Goal: Information Seeking & Learning: Learn about a topic

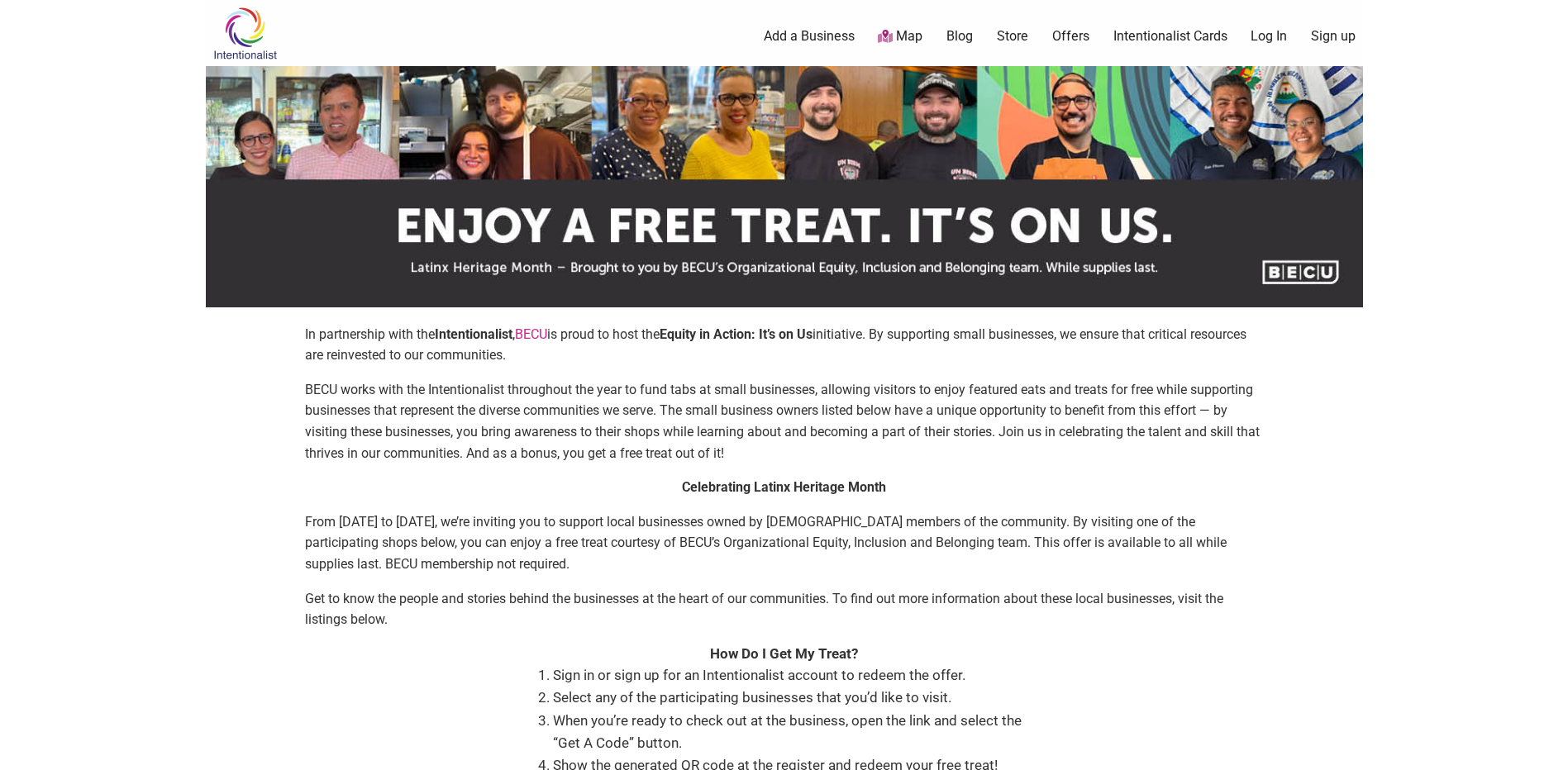
click at [1083, 32] on link "Offers" at bounding box center [1071, 37] width 37 height 18
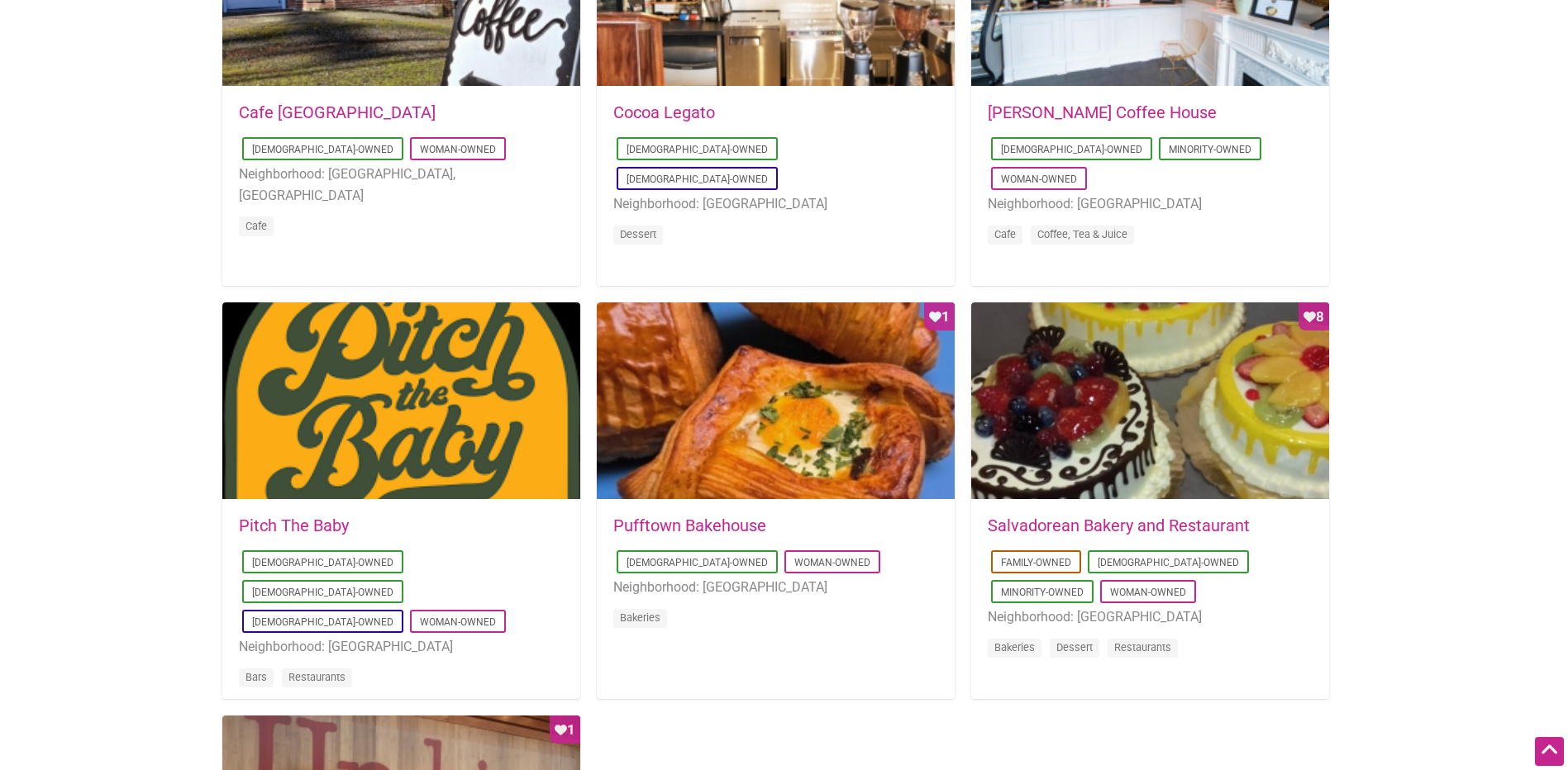
scroll to position [826, 0]
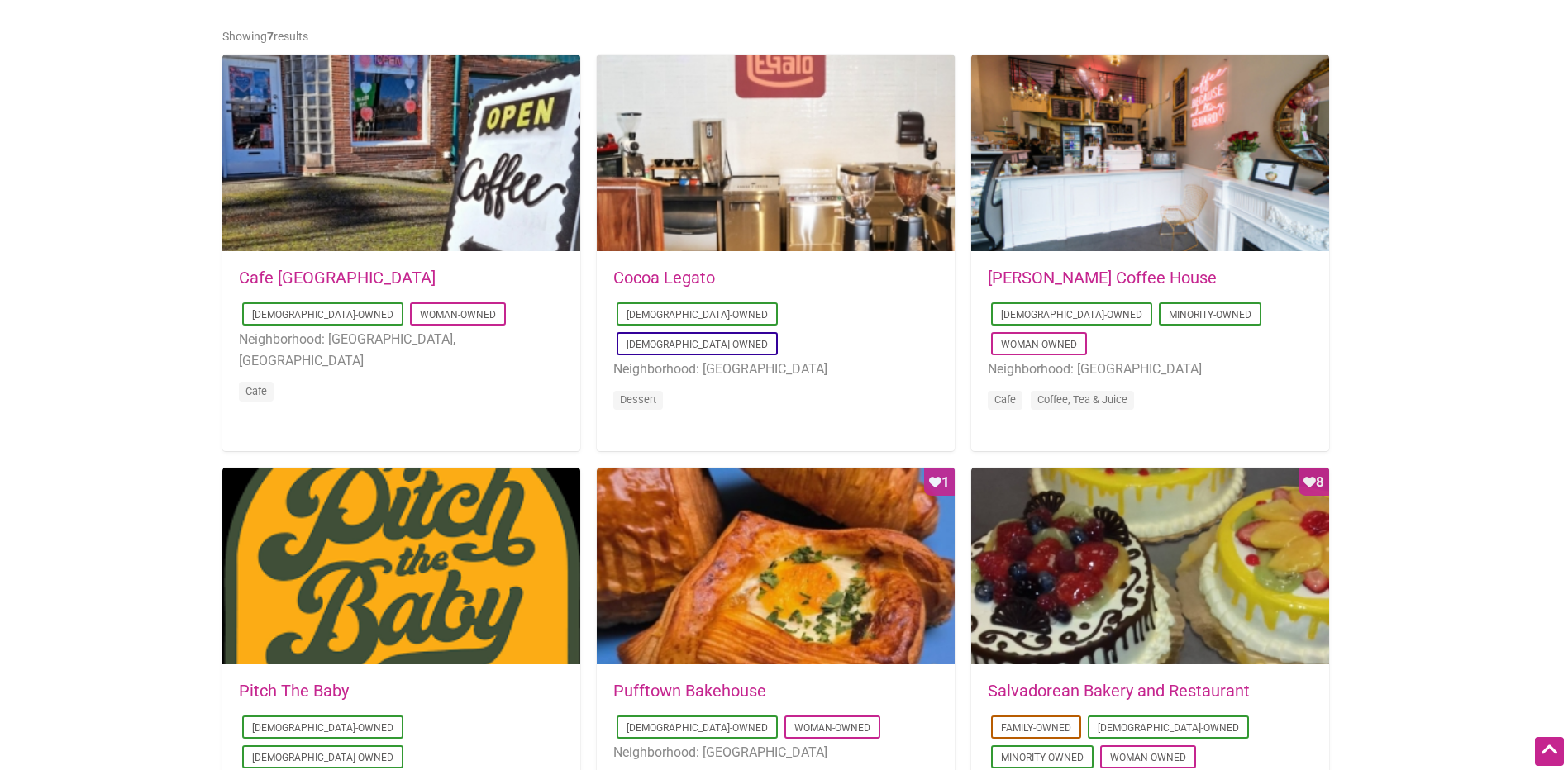
click at [292, 273] on link "Cafe [GEOGRAPHIC_DATA]" at bounding box center [337, 278] width 197 height 20
click at [663, 274] on link "Cocoa Legato" at bounding box center [663, 278] width 101 height 20
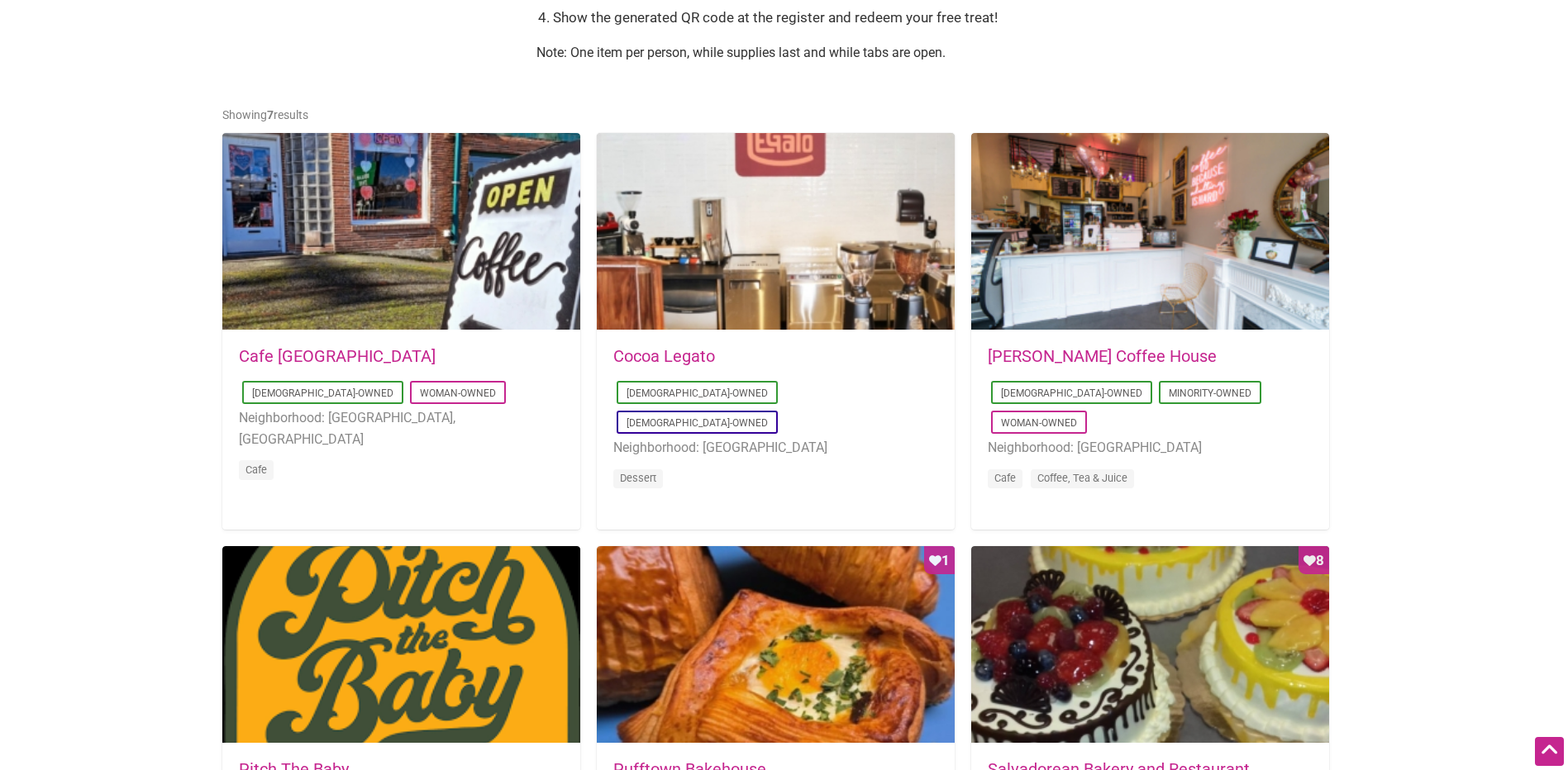
scroll to position [909, 0]
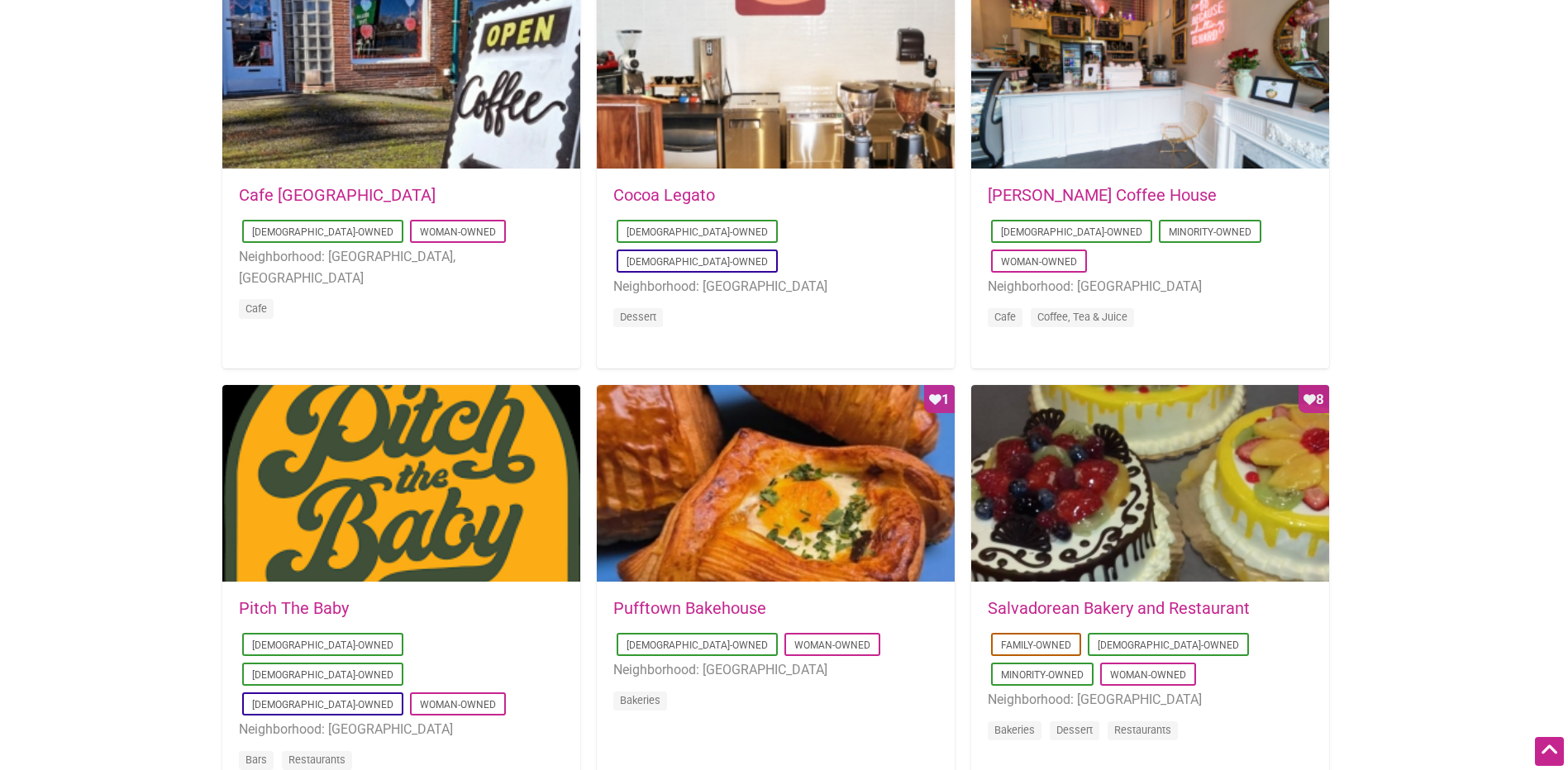
click at [1106, 199] on link "[PERSON_NAME] Coffee House" at bounding box center [1102, 195] width 229 height 20
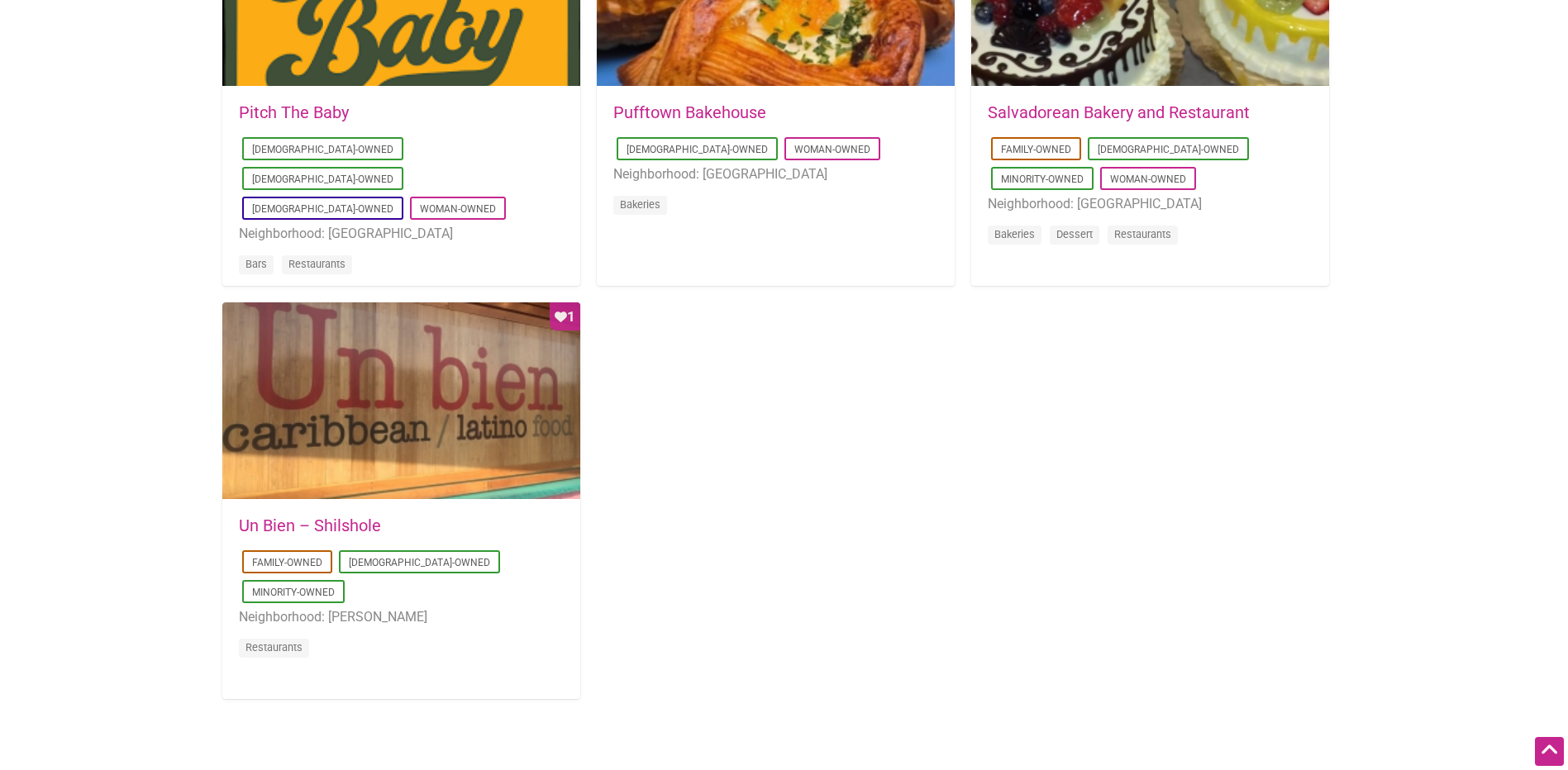
scroll to position [1240, 0]
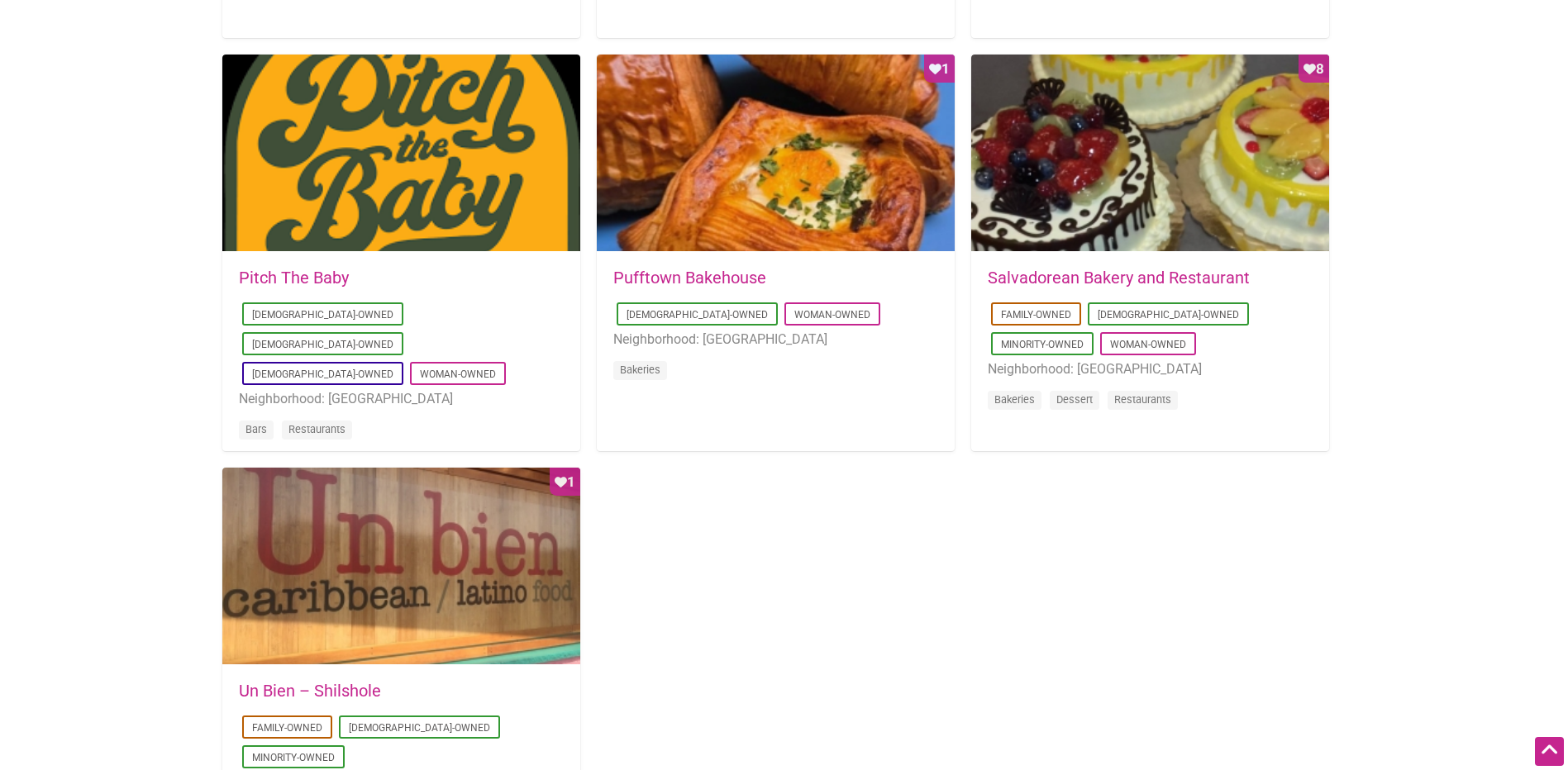
click at [329, 282] on link "Pitch The Baby" at bounding box center [293, 278] width 110 height 20
click at [743, 274] on link "Pufftown Bakehouse" at bounding box center [689, 278] width 153 height 20
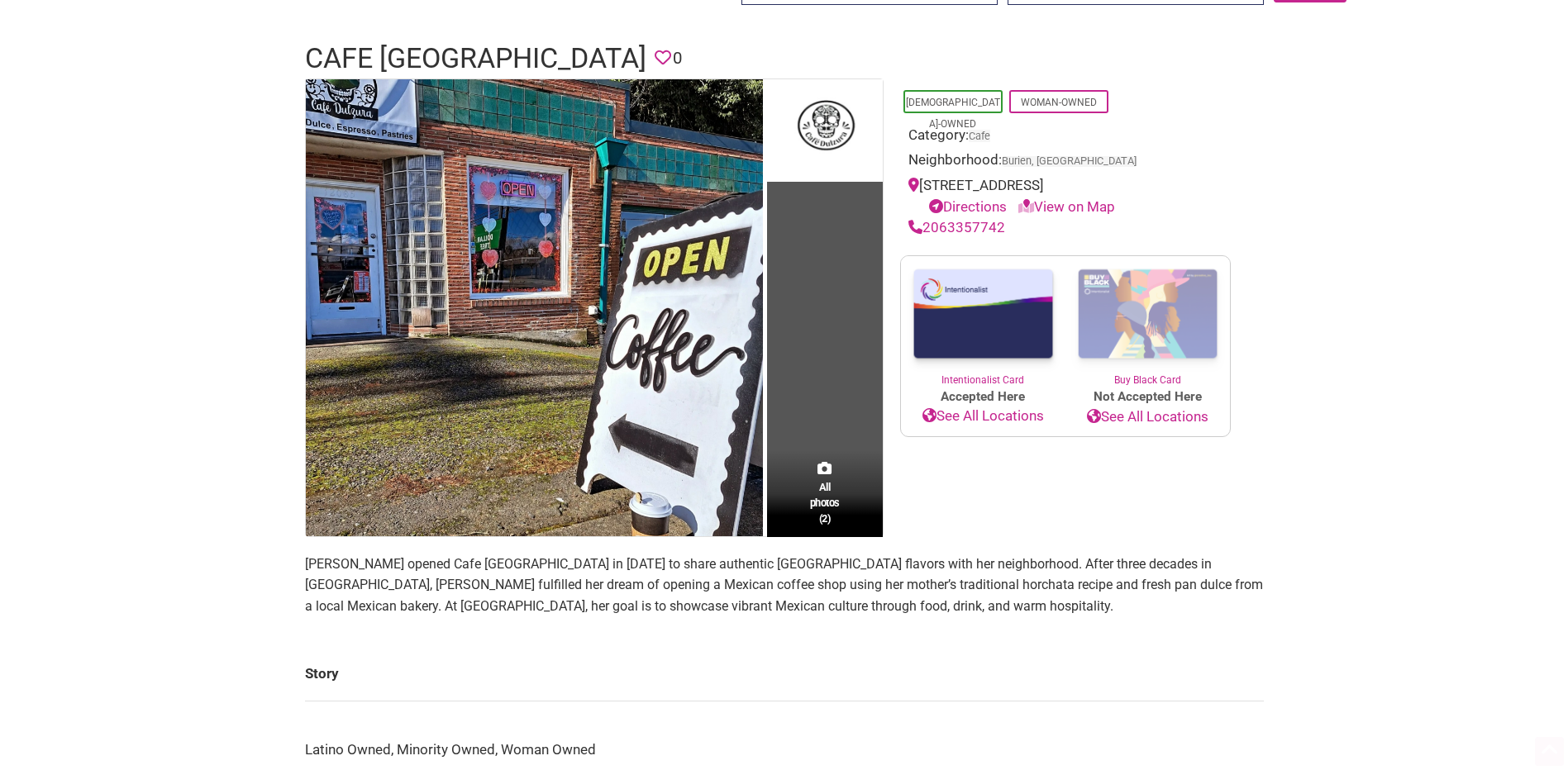
scroll to position [248, 0]
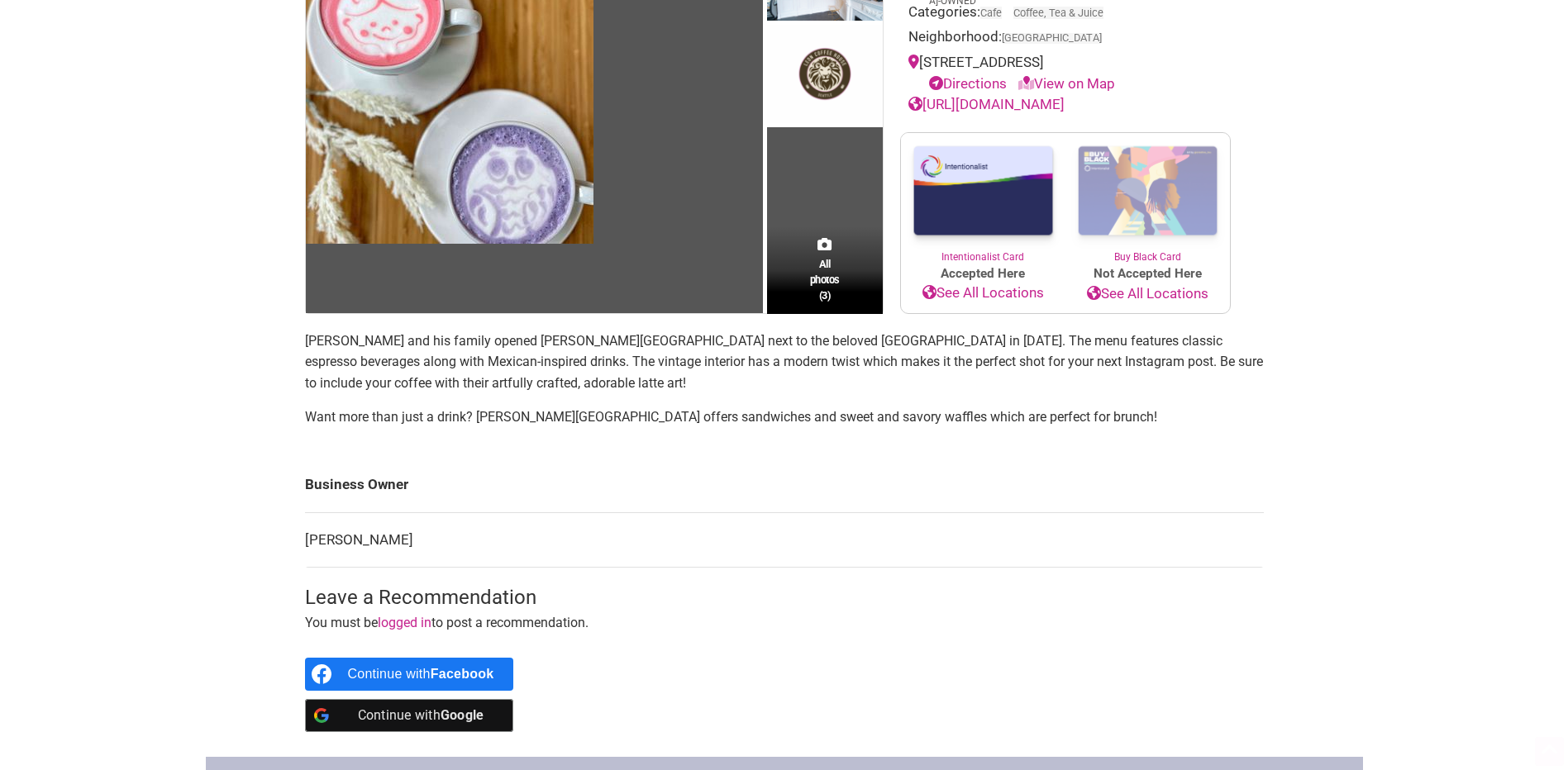
scroll to position [248, 0]
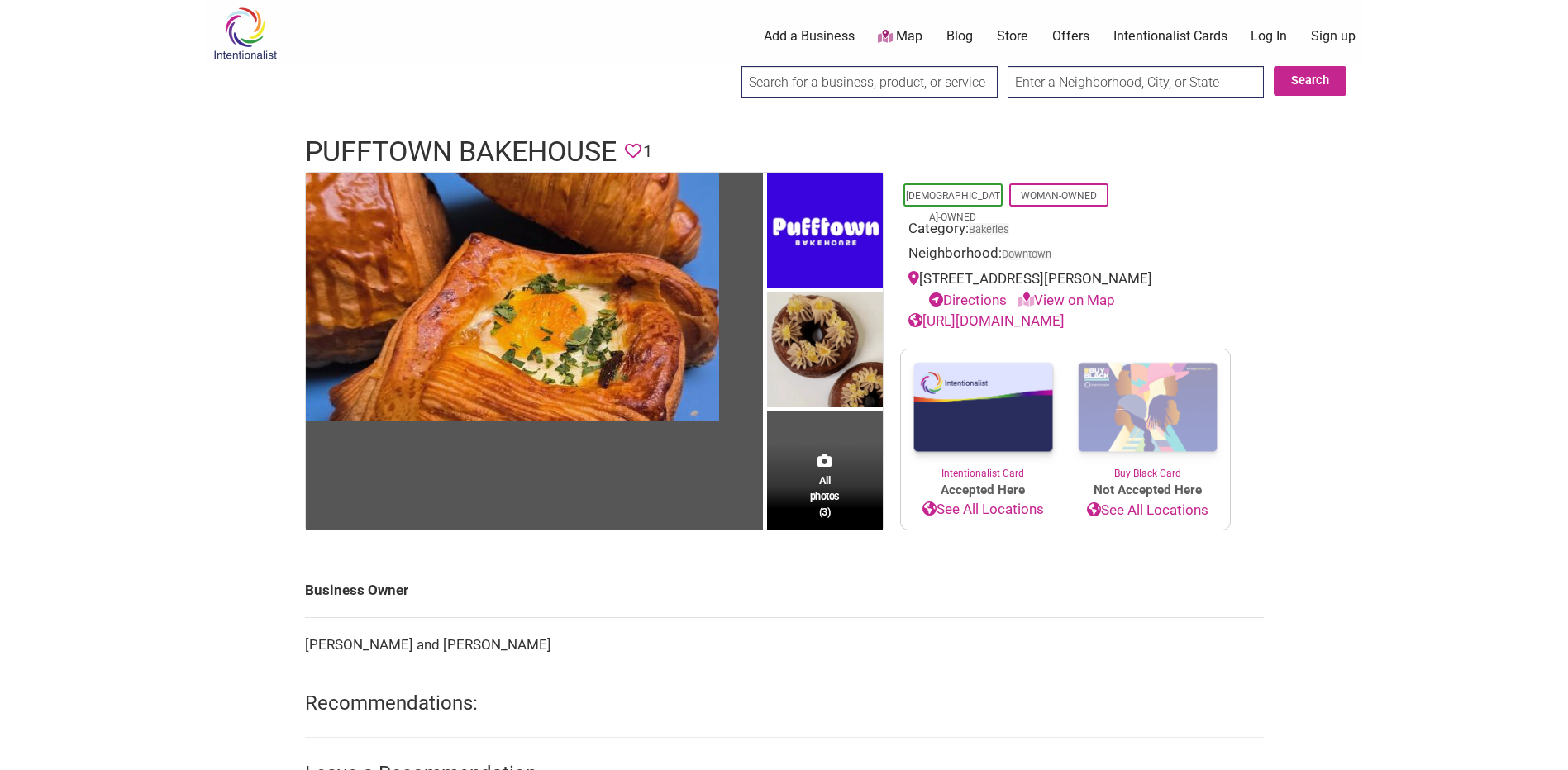
scroll to position [331, 0]
